Goal: Find contact information: Find contact information

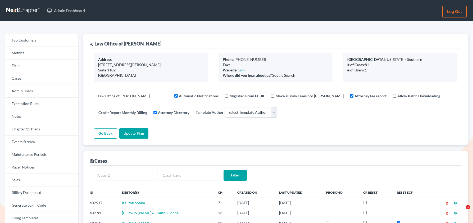
select select
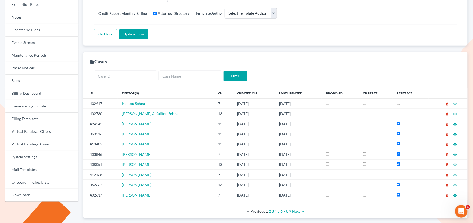
scroll to position [185, 0]
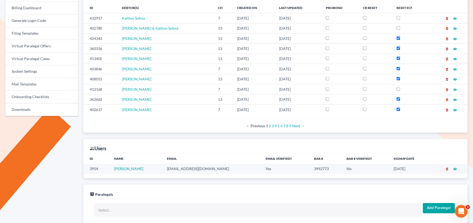
click at [177, 173] on td "tholden@tholdenlaw.com" at bounding box center [212, 169] width 99 height 10
copy td "tholden@tholdenlaw.com"
